Goal: Task Accomplishment & Management: Manage account settings

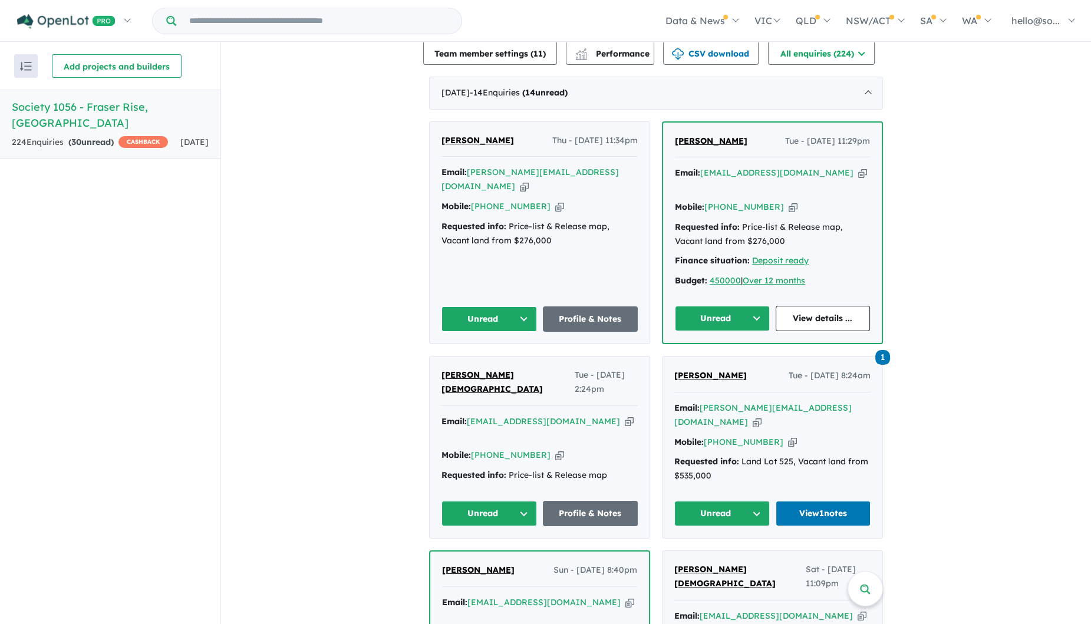
scroll to position [478, 0]
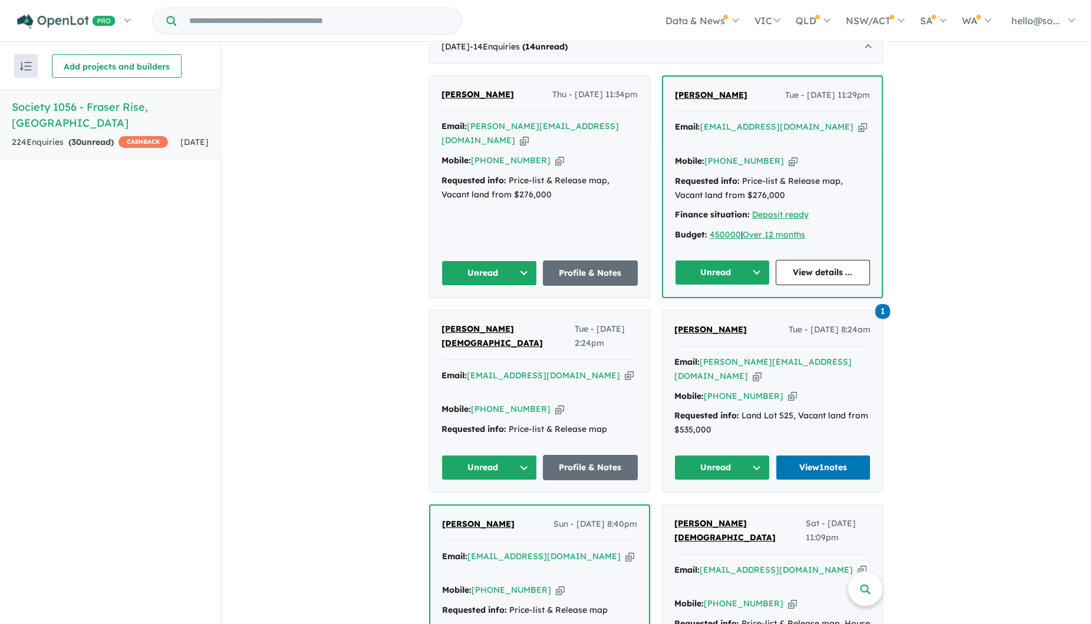
click at [528, 137] on icon "button" at bounding box center [524, 140] width 9 height 12
click at [595, 270] on link "Profile & Notes" at bounding box center [590, 272] width 95 height 25
click at [754, 268] on button "Unread" at bounding box center [722, 272] width 95 height 25
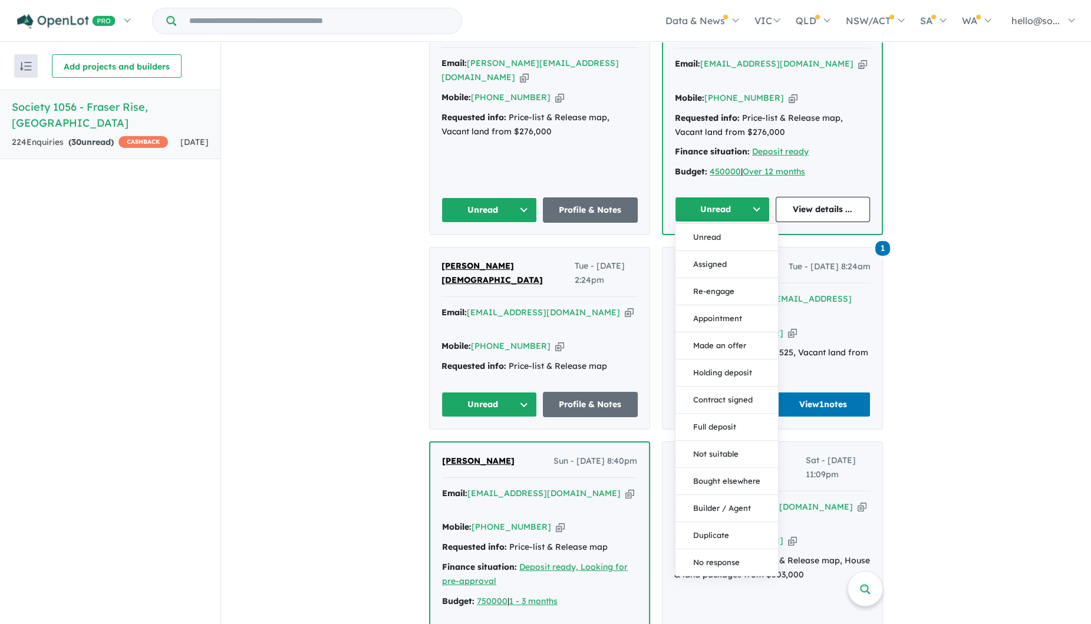
scroll to position [625, 0]
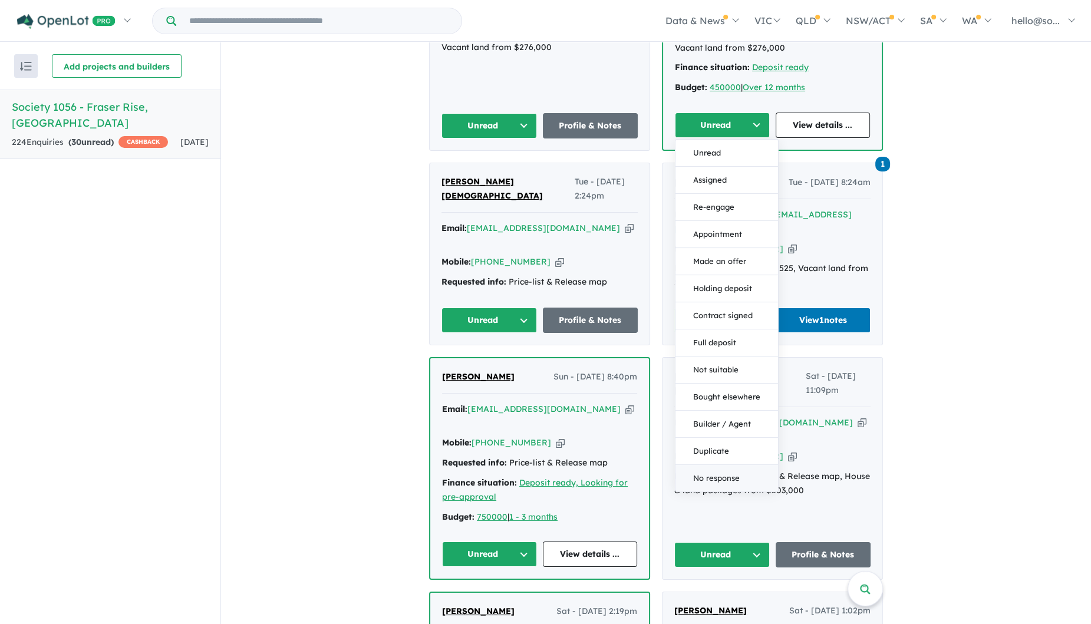
click at [728, 472] on button "No response" at bounding box center [726, 478] width 103 height 27
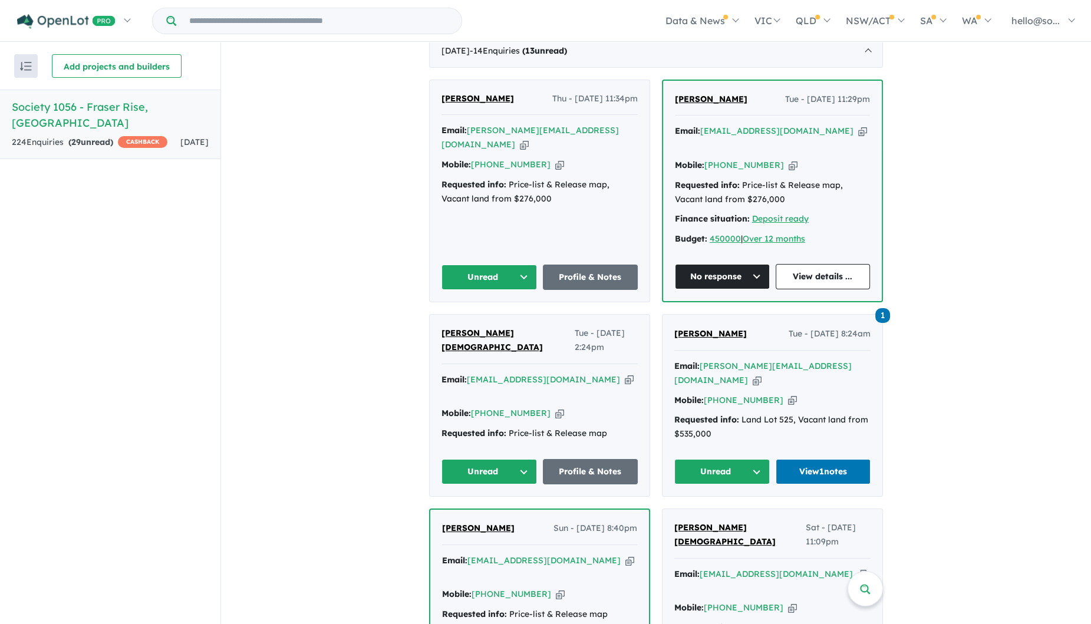
scroll to position [404, 0]
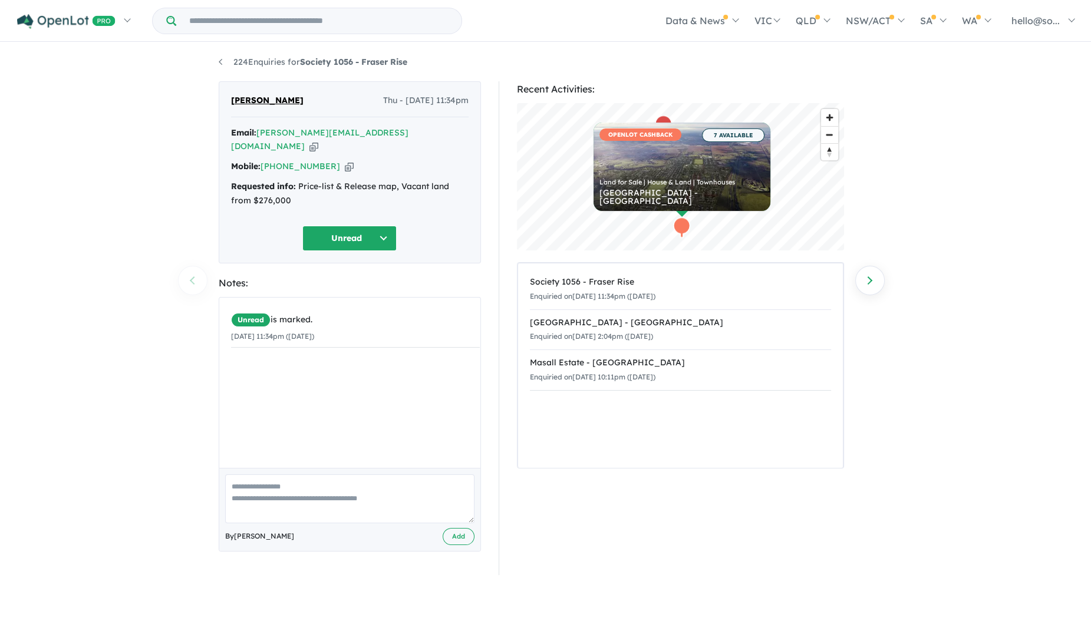
click at [383, 226] on button "Unread" at bounding box center [349, 238] width 94 height 25
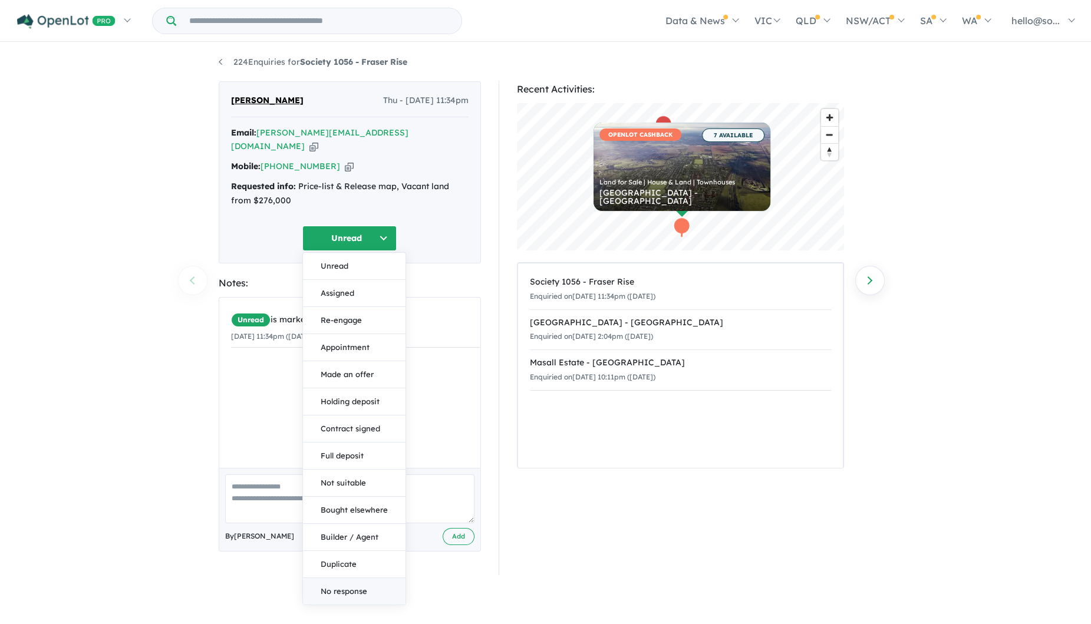
click at [365, 578] on button "No response" at bounding box center [354, 591] width 103 height 27
